Goal: Navigation & Orientation: Find specific page/section

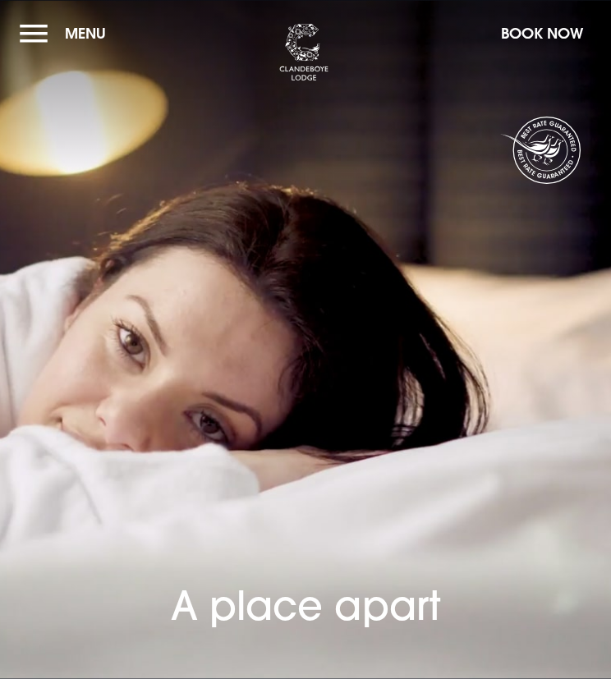
click at [33, 35] on button "Menu" at bounding box center [67, 33] width 94 height 35
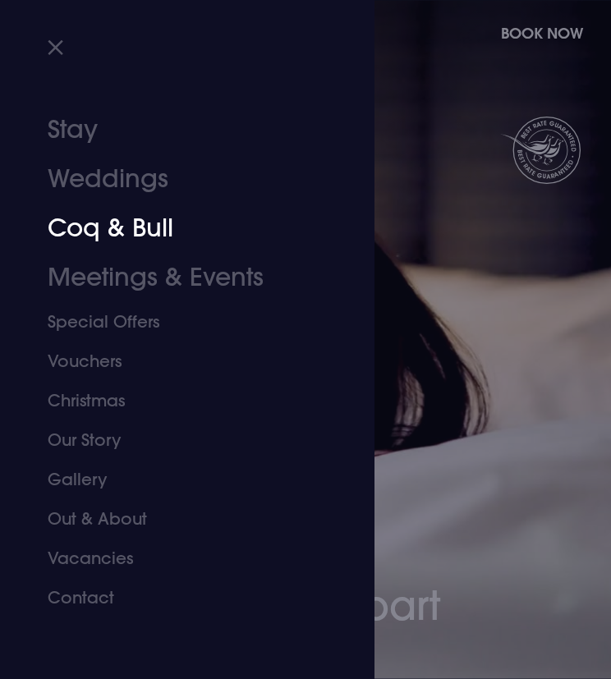
click at [103, 238] on link "Coq & Bull" at bounding box center [177, 228] width 259 height 49
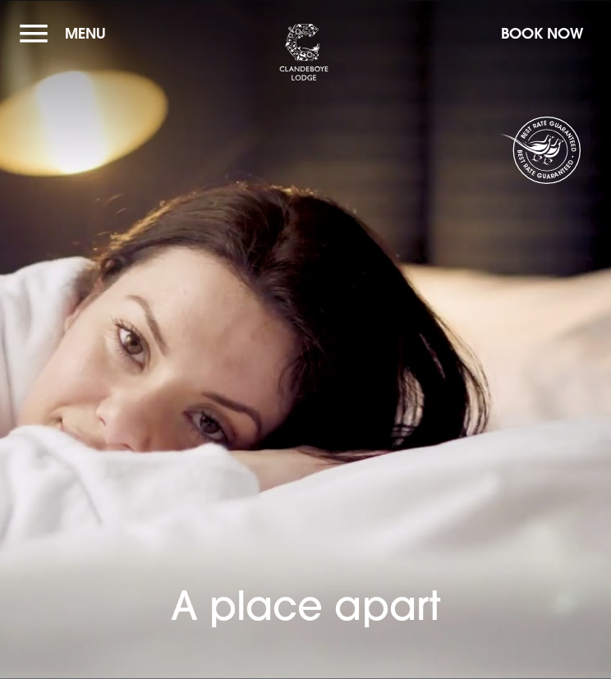
click at [33, 30] on button "Menu" at bounding box center [67, 33] width 94 height 35
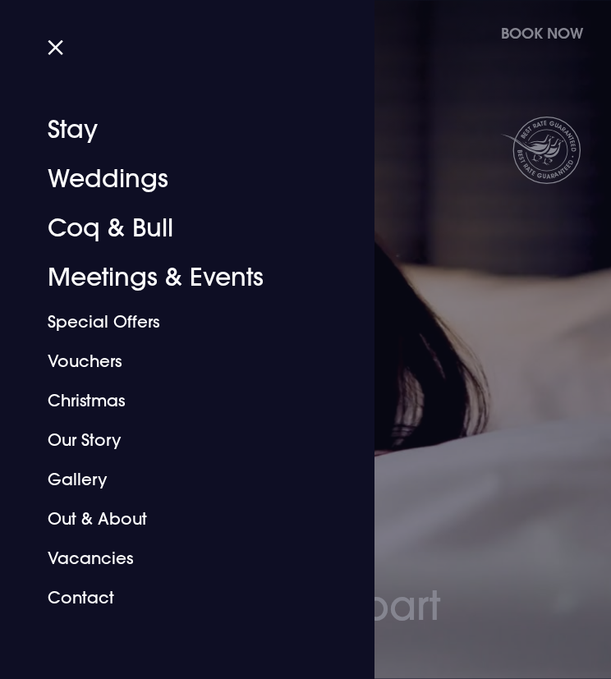
click at [37, 45] on div "Close Stay Weddings Coq & Bull Meetings & Events Special Offers Vouchers Christ…" at bounding box center [187, 339] width 374 height 679
click at [53, 43] on button "Close" at bounding box center [63, 47] width 30 height 11
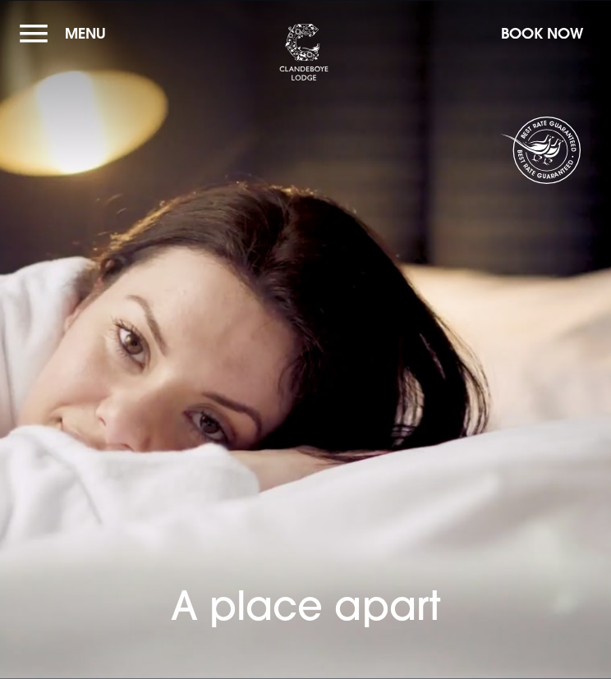
scroll to position [3, 0]
